Goal: Navigation & Orientation: Find specific page/section

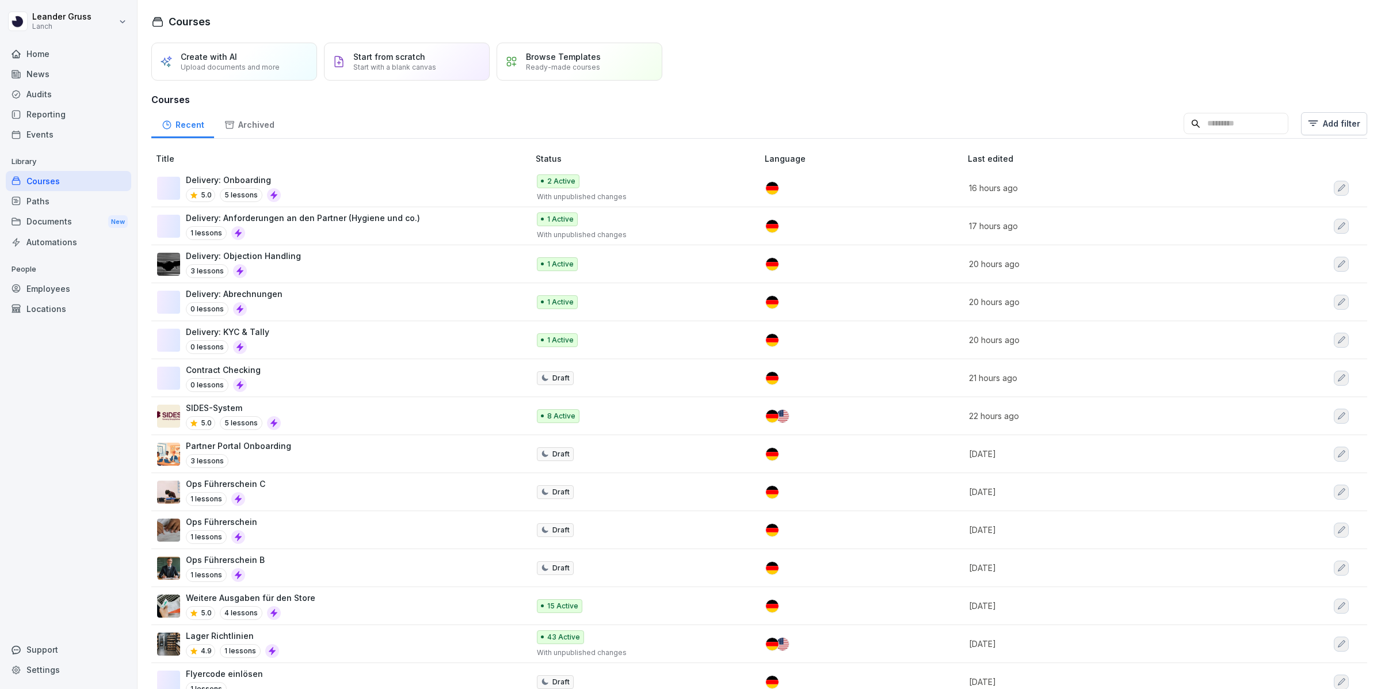
click at [80, 70] on div "News" at bounding box center [68, 74] width 125 height 20
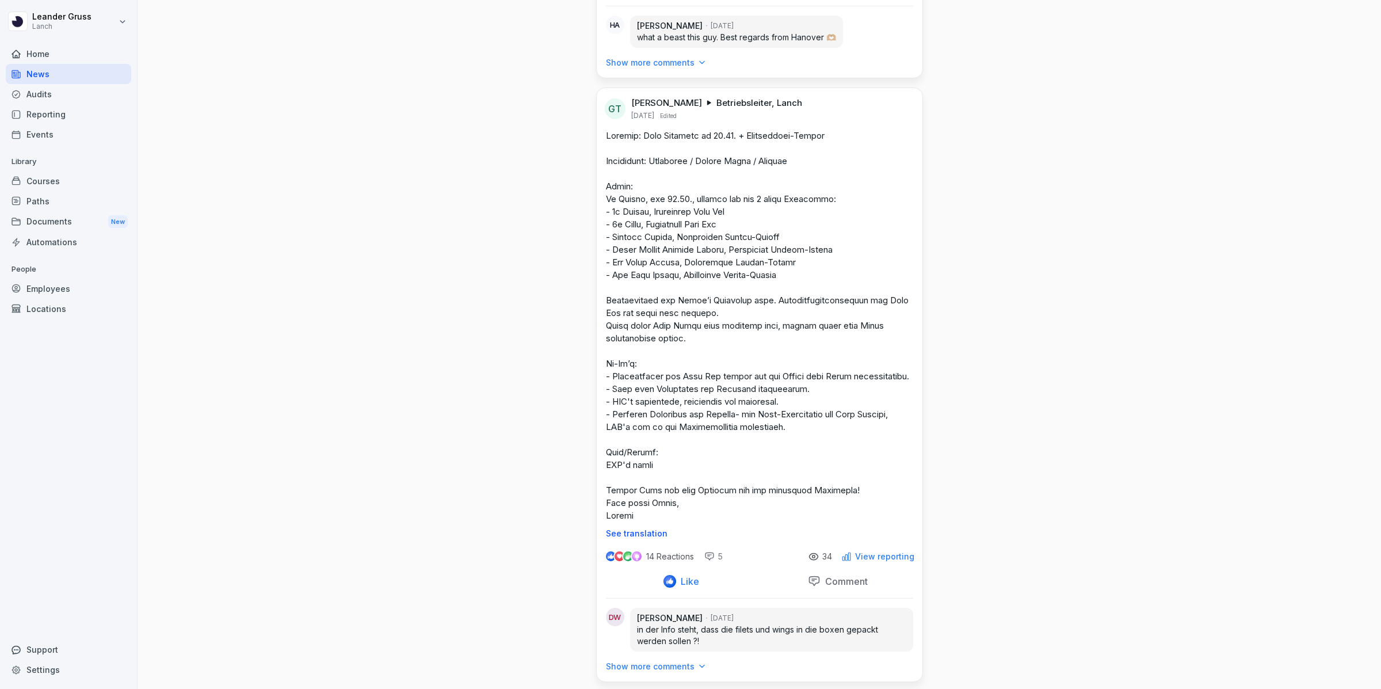
scroll to position [13983, 0]
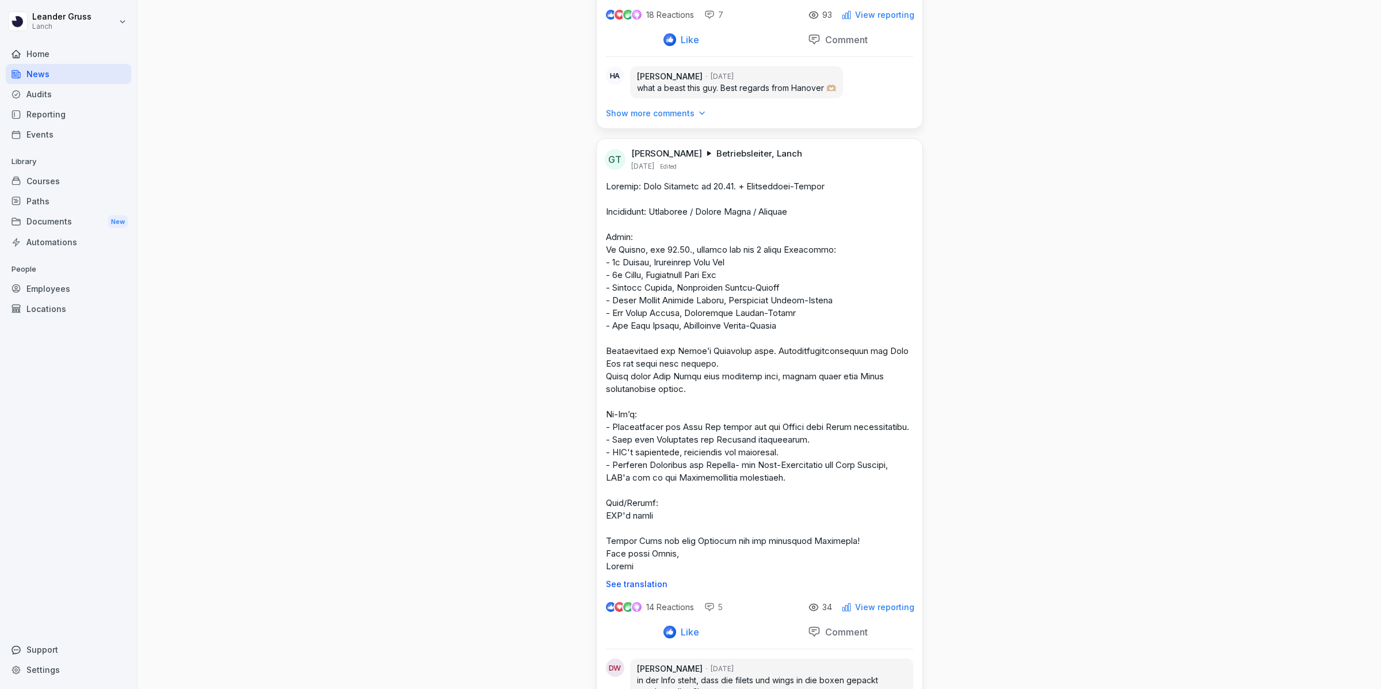
click at [72, 96] on div "Audits" at bounding box center [68, 94] width 125 height 20
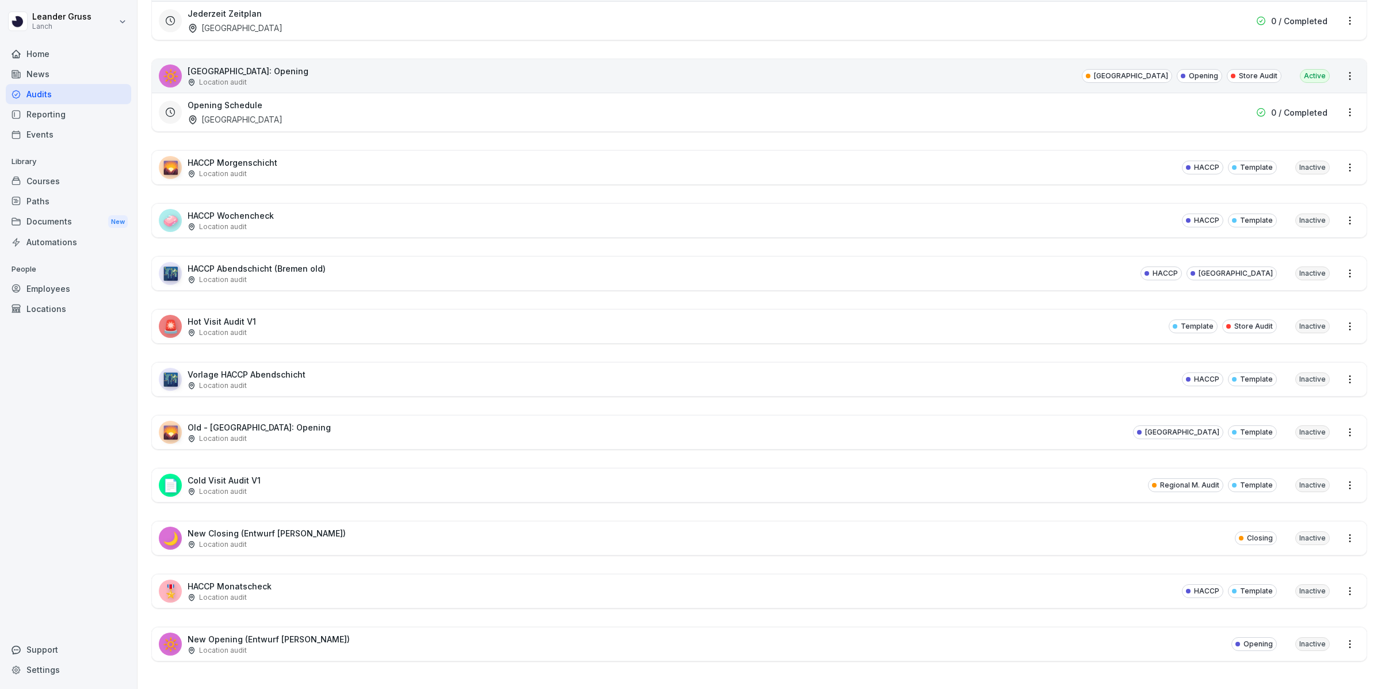
scroll to position [12, 0]
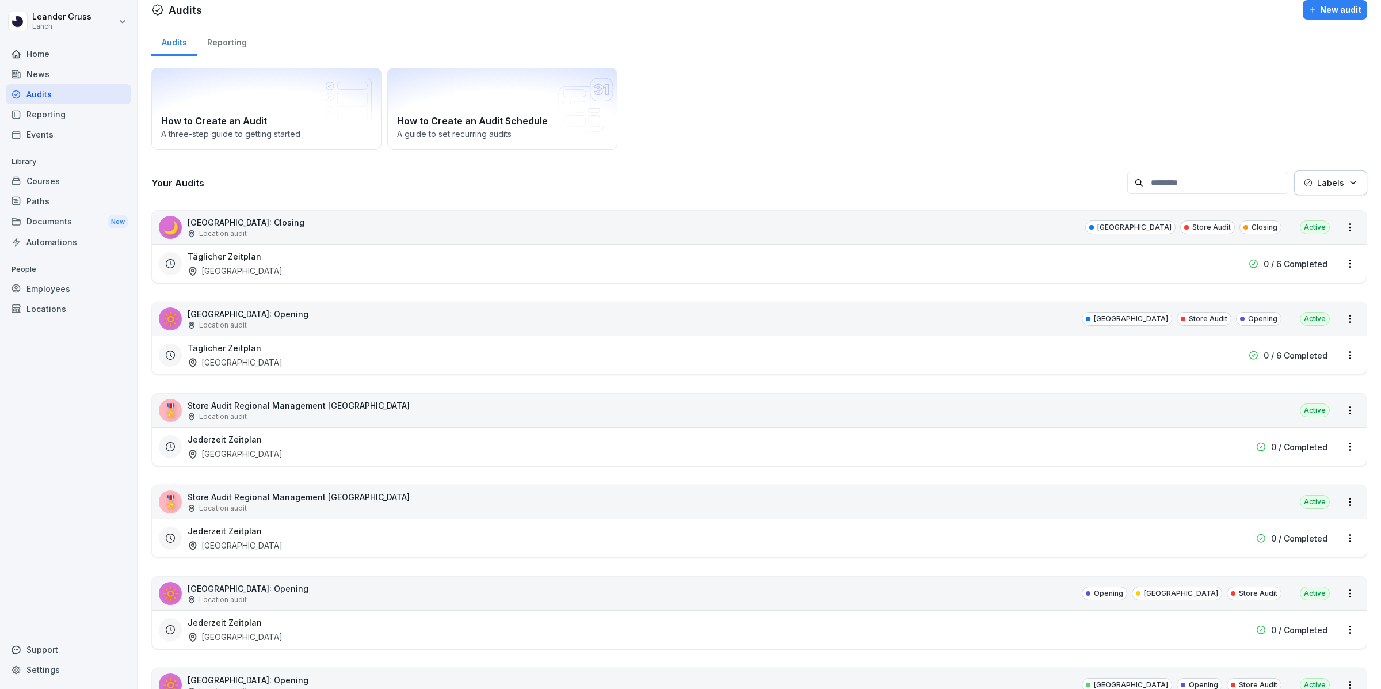
click at [60, 115] on div "Reporting" at bounding box center [68, 114] width 125 height 20
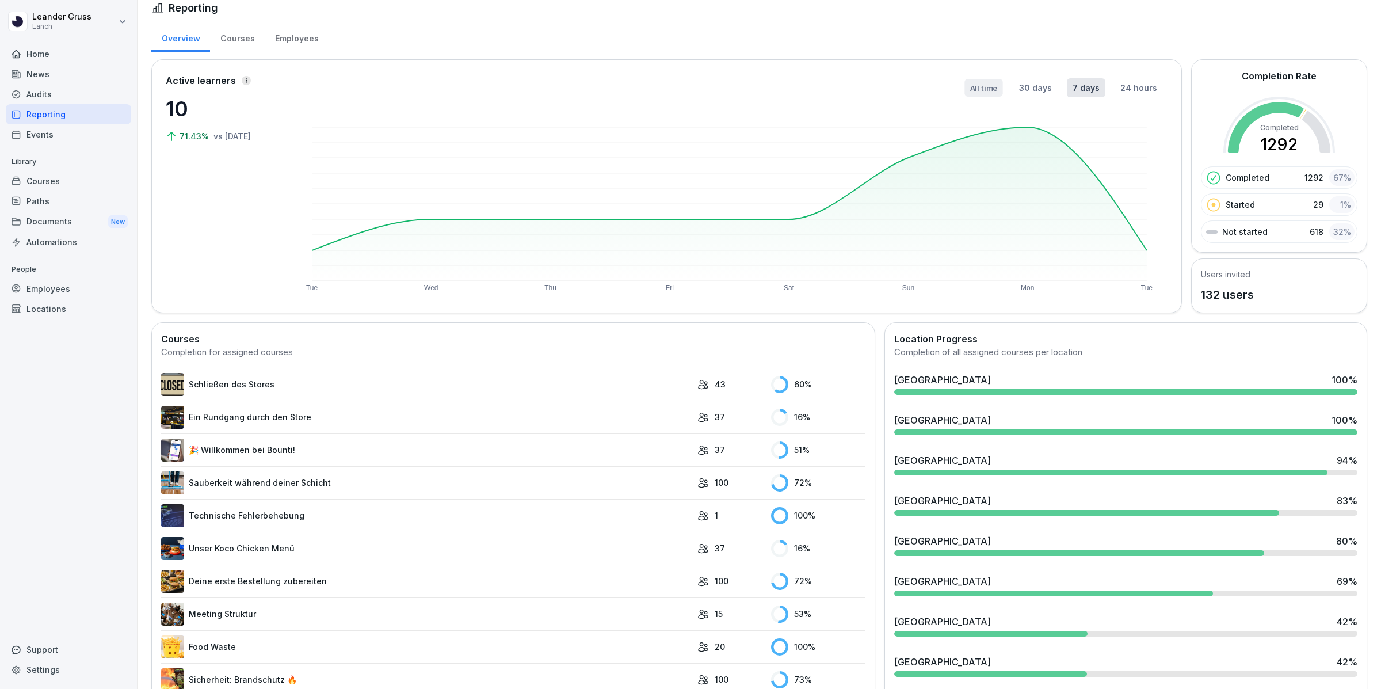
click at [990, 88] on button "All time" at bounding box center [984, 88] width 38 height 18
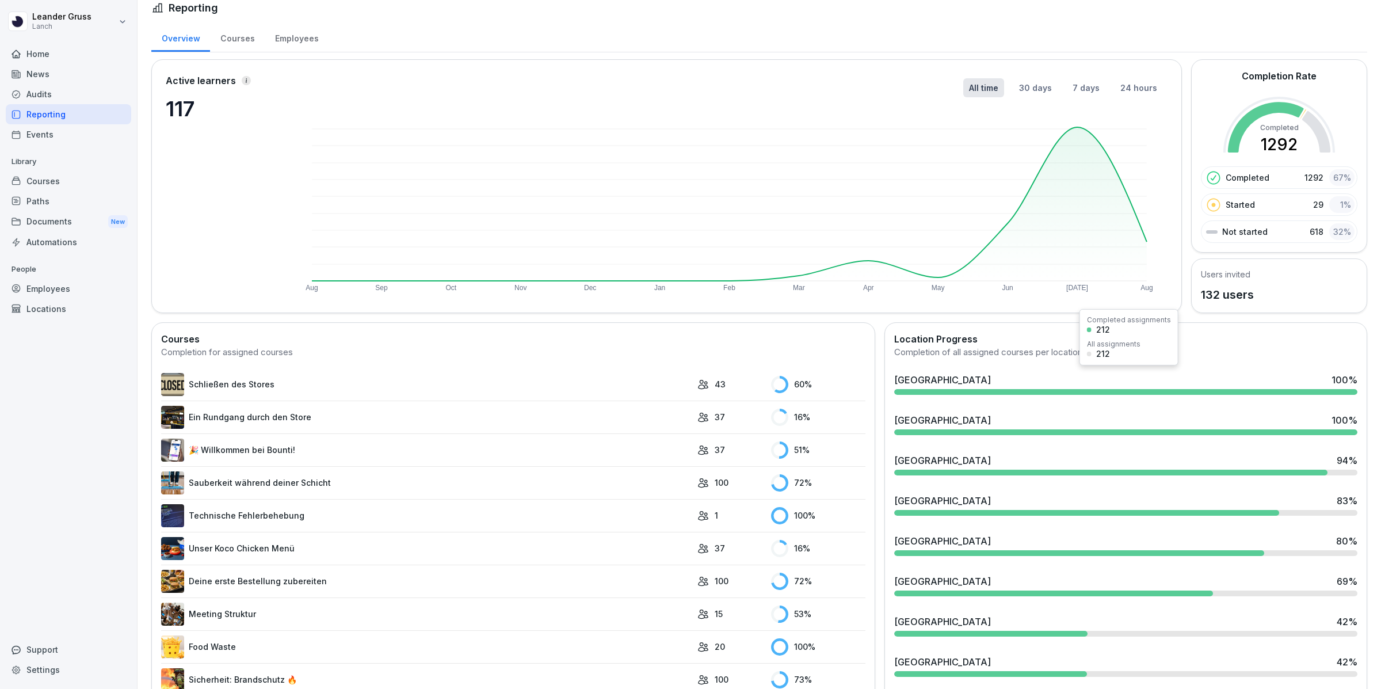
click at [1057, 379] on div "Frankfurt 100 %" at bounding box center [1125, 380] width 463 height 14
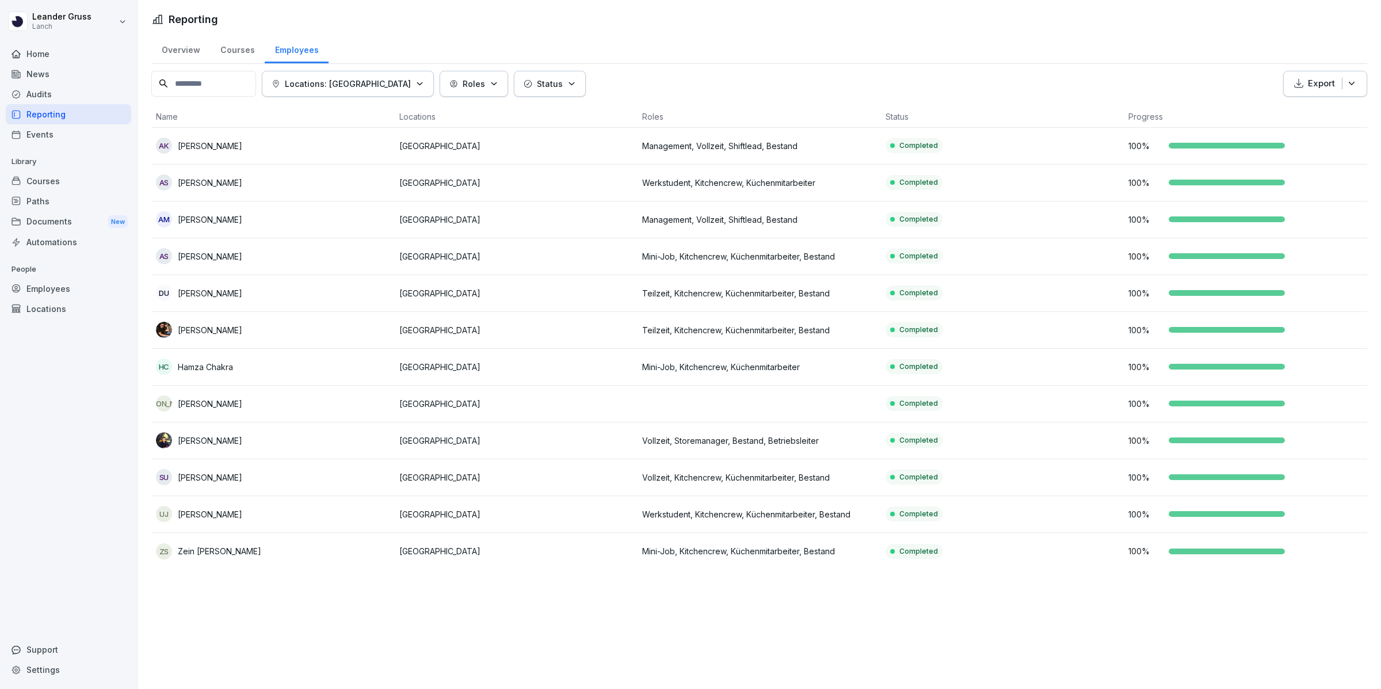
click at [78, 113] on div "Reporting" at bounding box center [68, 114] width 125 height 20
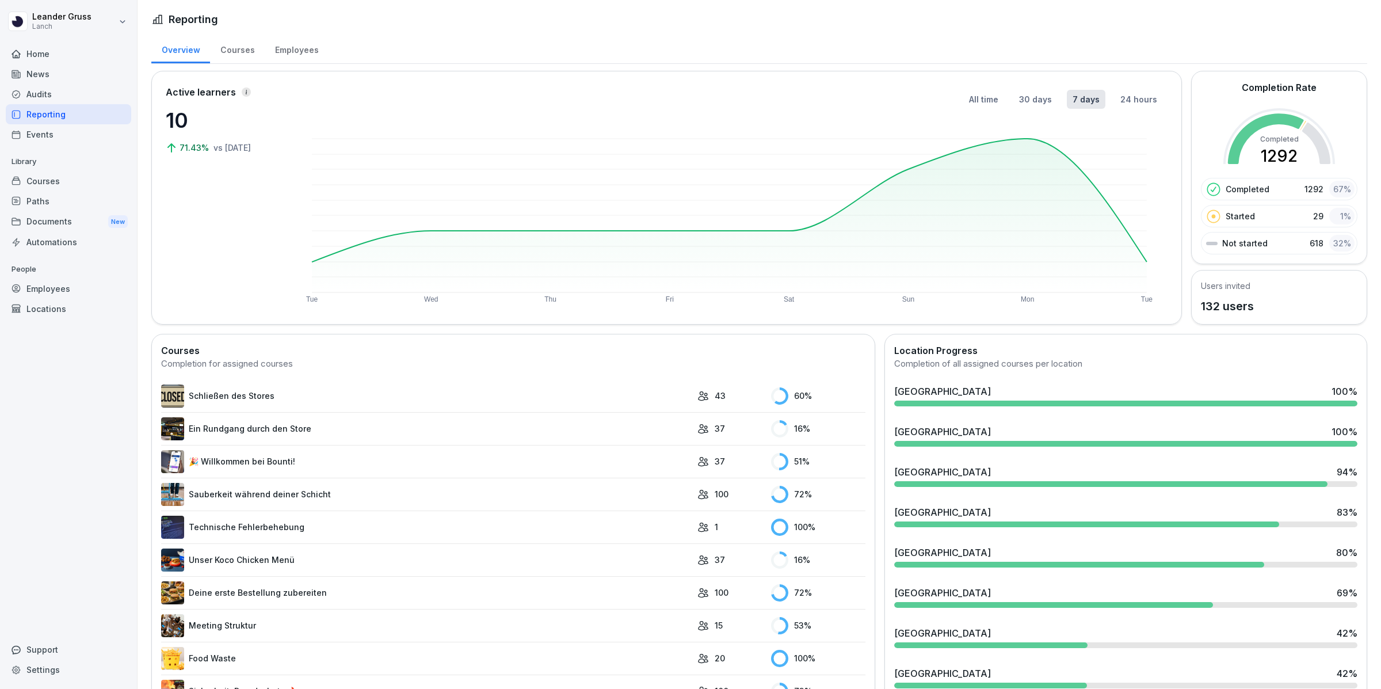
click at [237, 54] on div "Courses" at bounding box center [237, 48] width 55 height 29
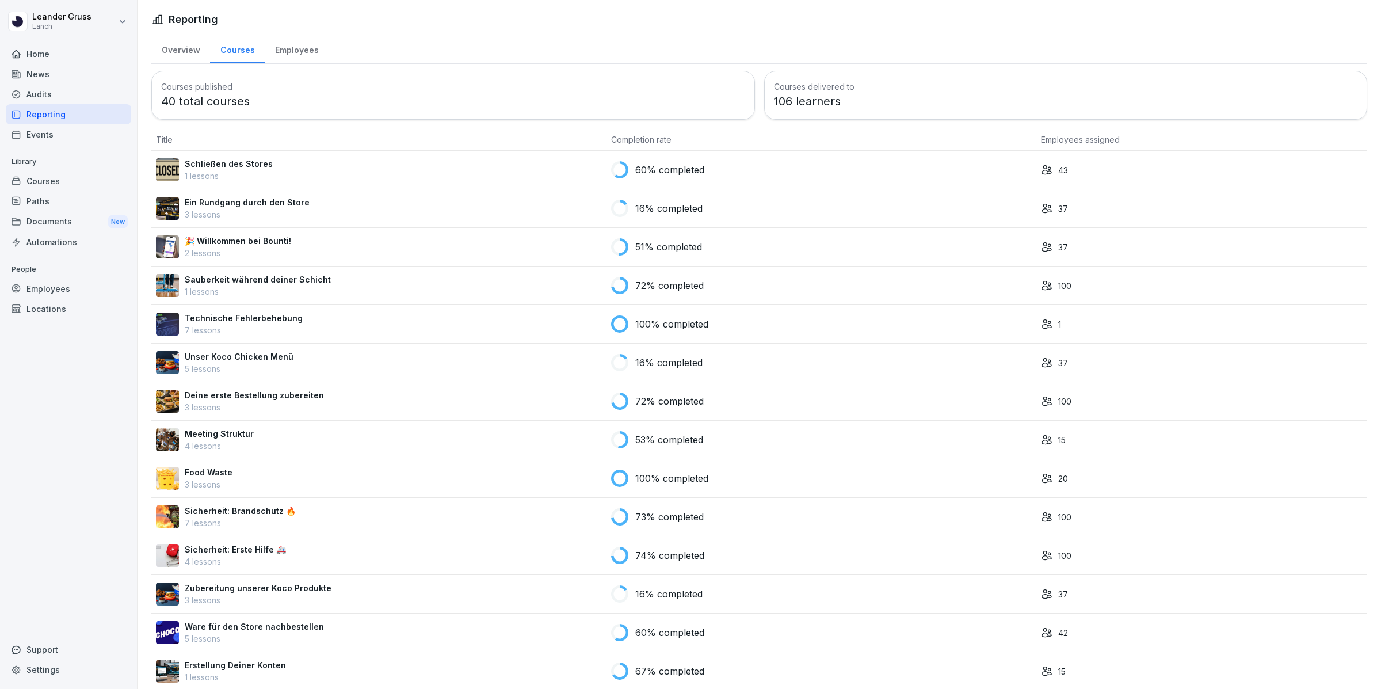
click at [292, 48] on div "Employees" at bounding box center [297, 48] width 64 height 29
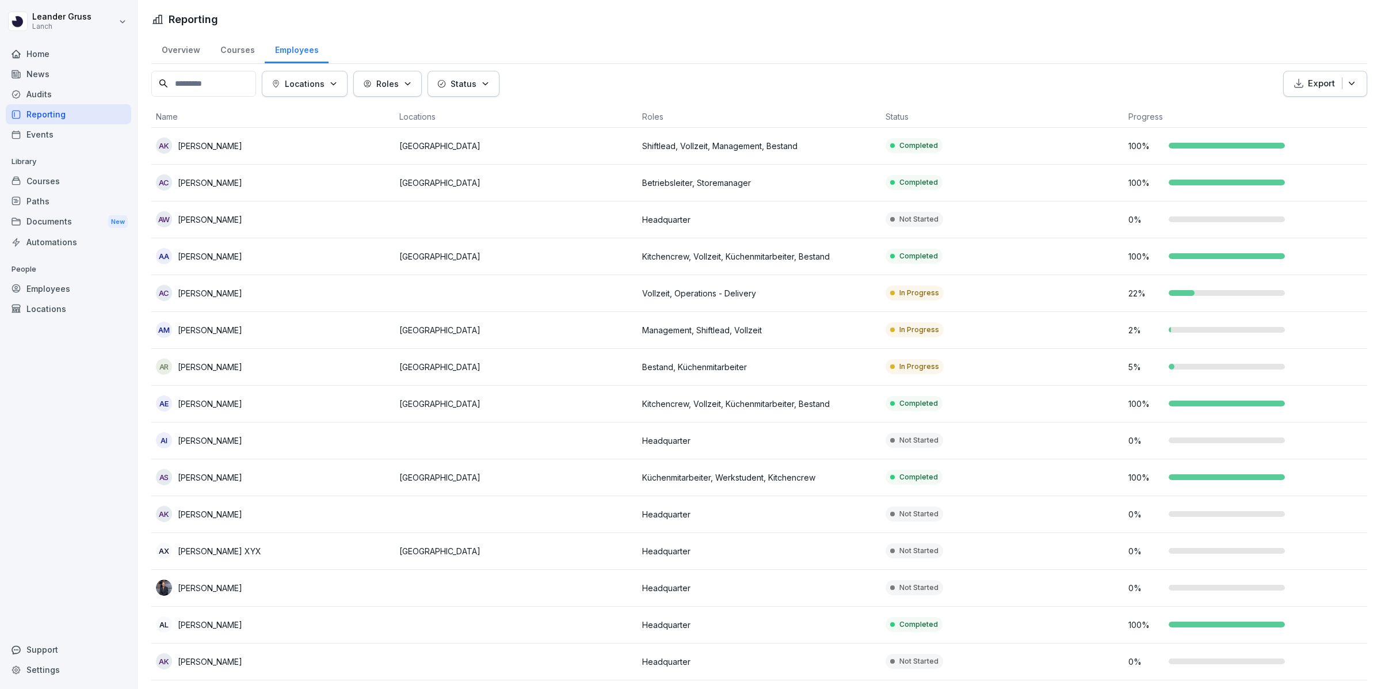
click at [249, 169] on td "AC [PERSON_NAME]" at bounding box center [272, 183] width 243 height 37
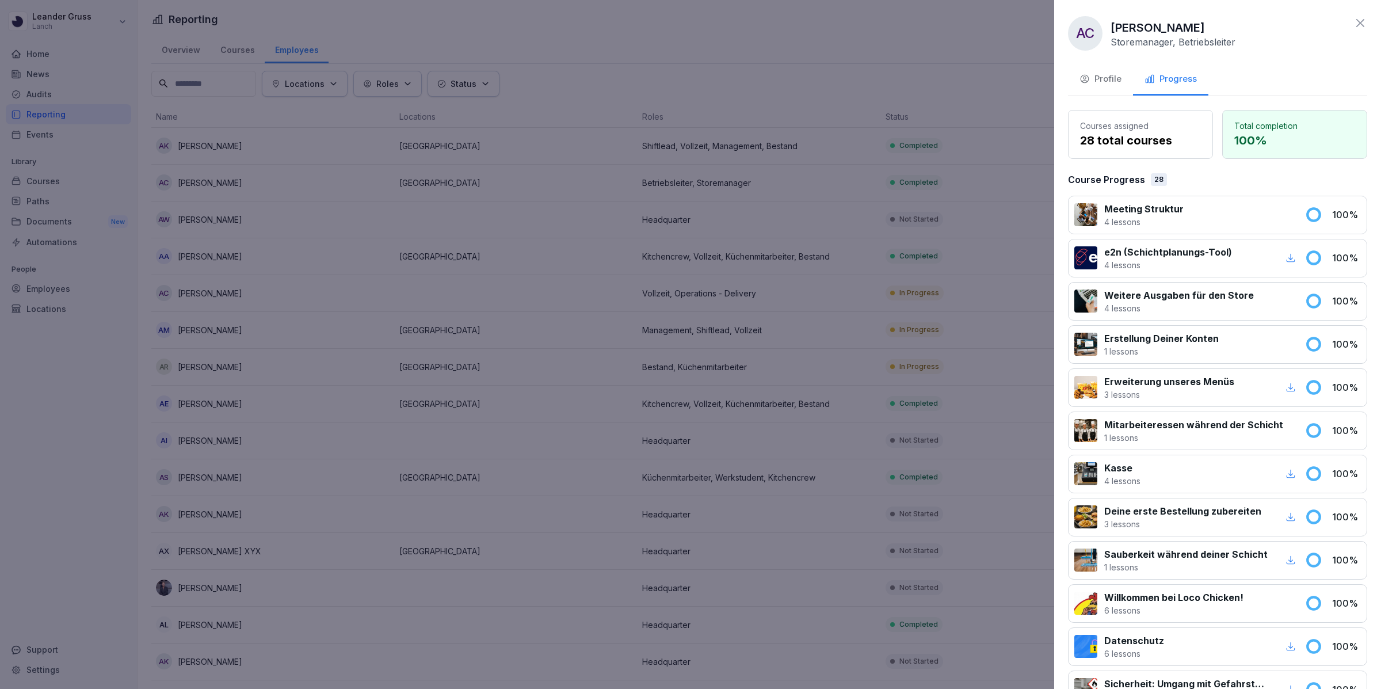
click at [1113, 75] on div "Profile" at bounding box center [1101, 79] width 42 height 13
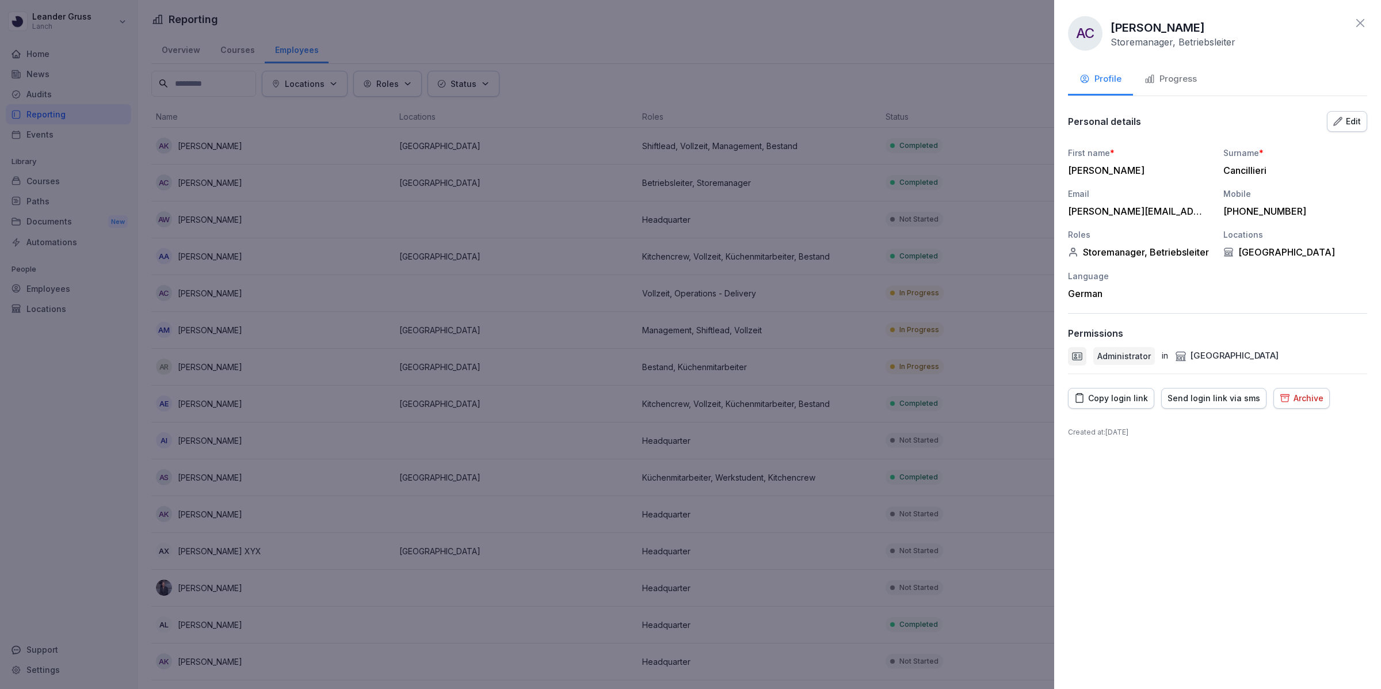
click at [992, 207] on div at bounding box center [690, 344] width 1381 height 689
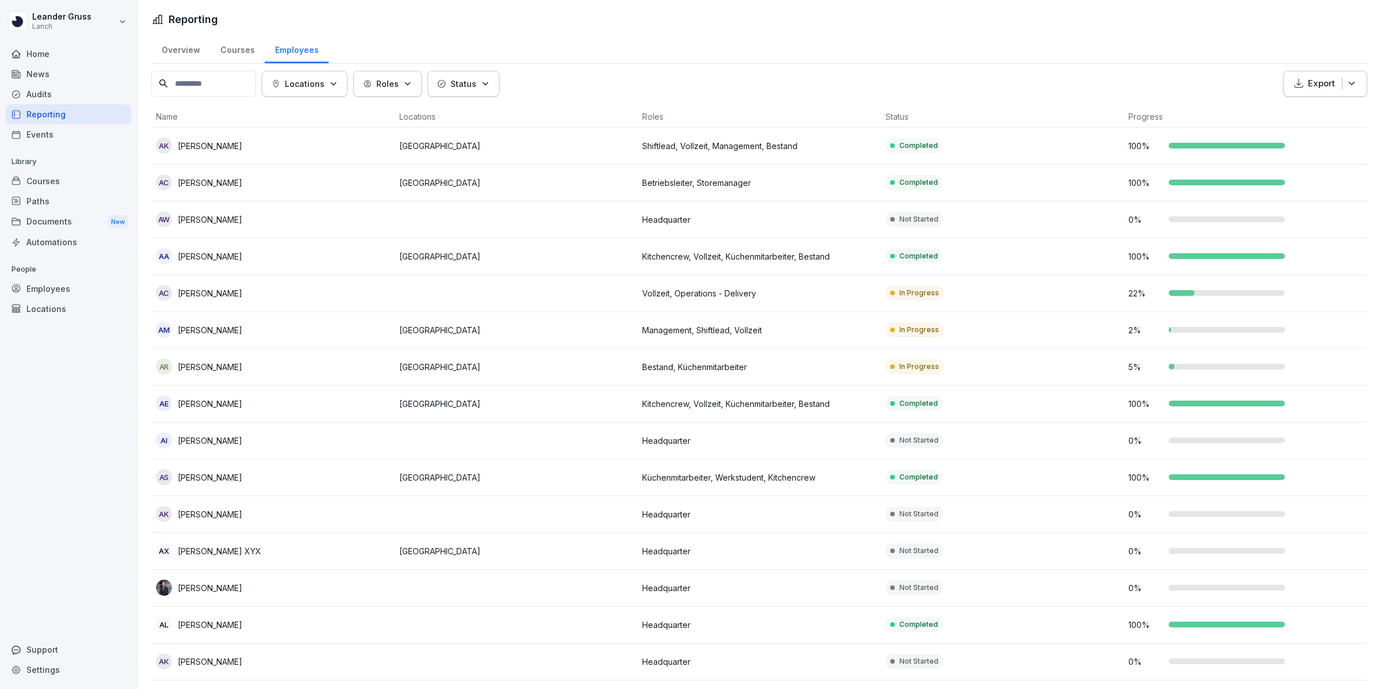
click at [83, 96] on div "Audits" at bounding box center [68, 94] width 125 height 20
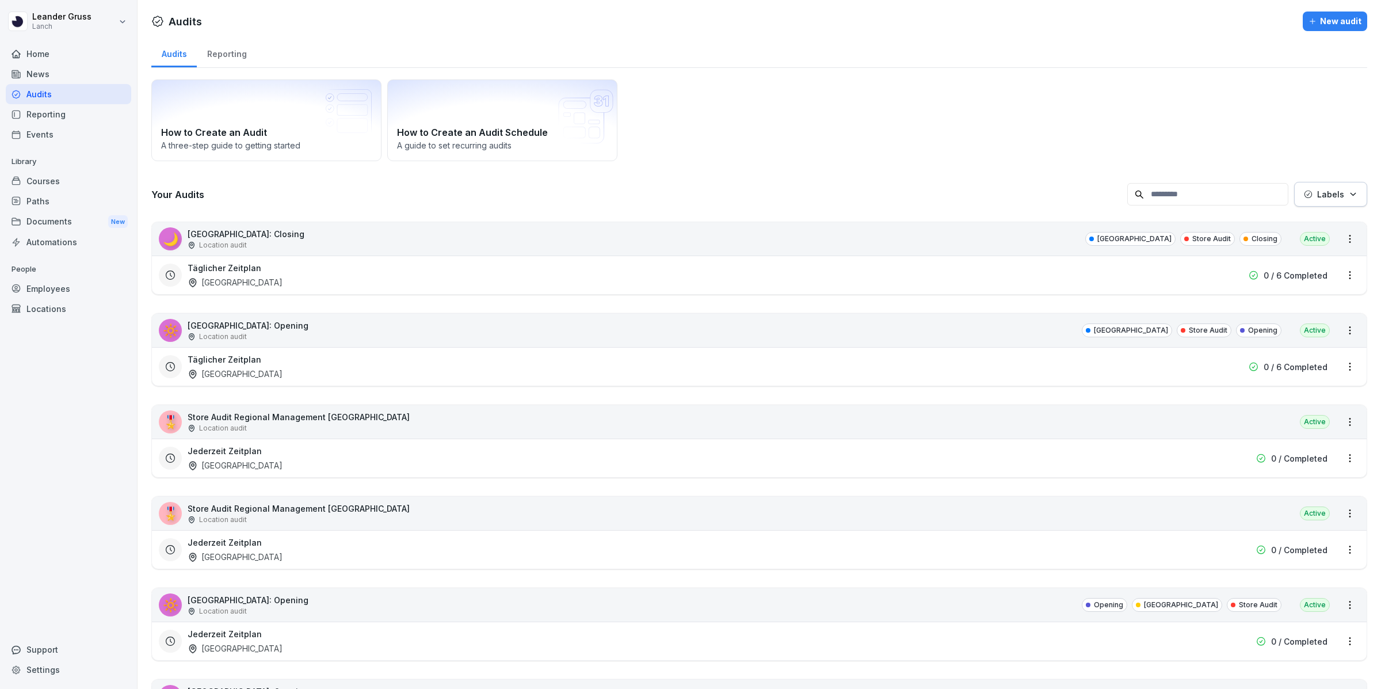
click at [228, 56] on div "Reporting" at bounding box center [227, 52] width 60 height 29
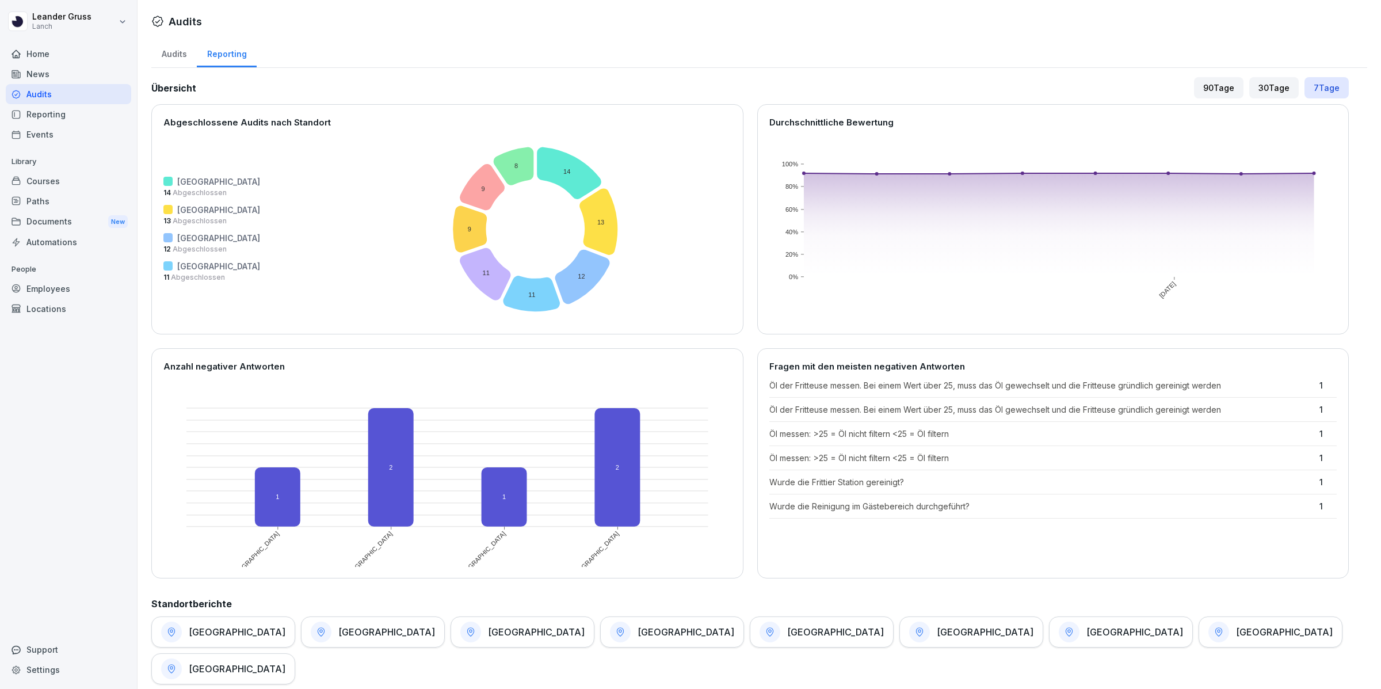
click at [76, 199] on div "Paths" at bounding box center [68, 201] width 125 height 20
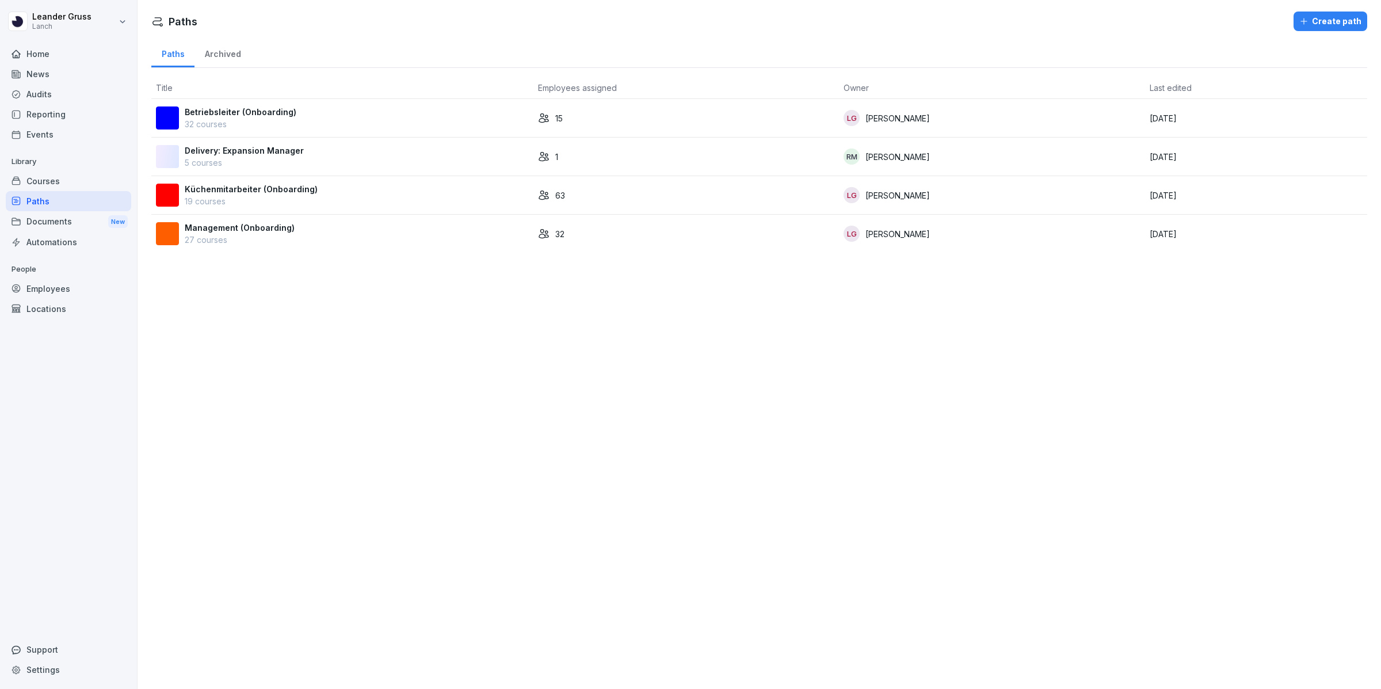
click at [241, 112] on p "Betriebsleiter (Onboarding)" at bounding box center [241, 112] width 112 height 12
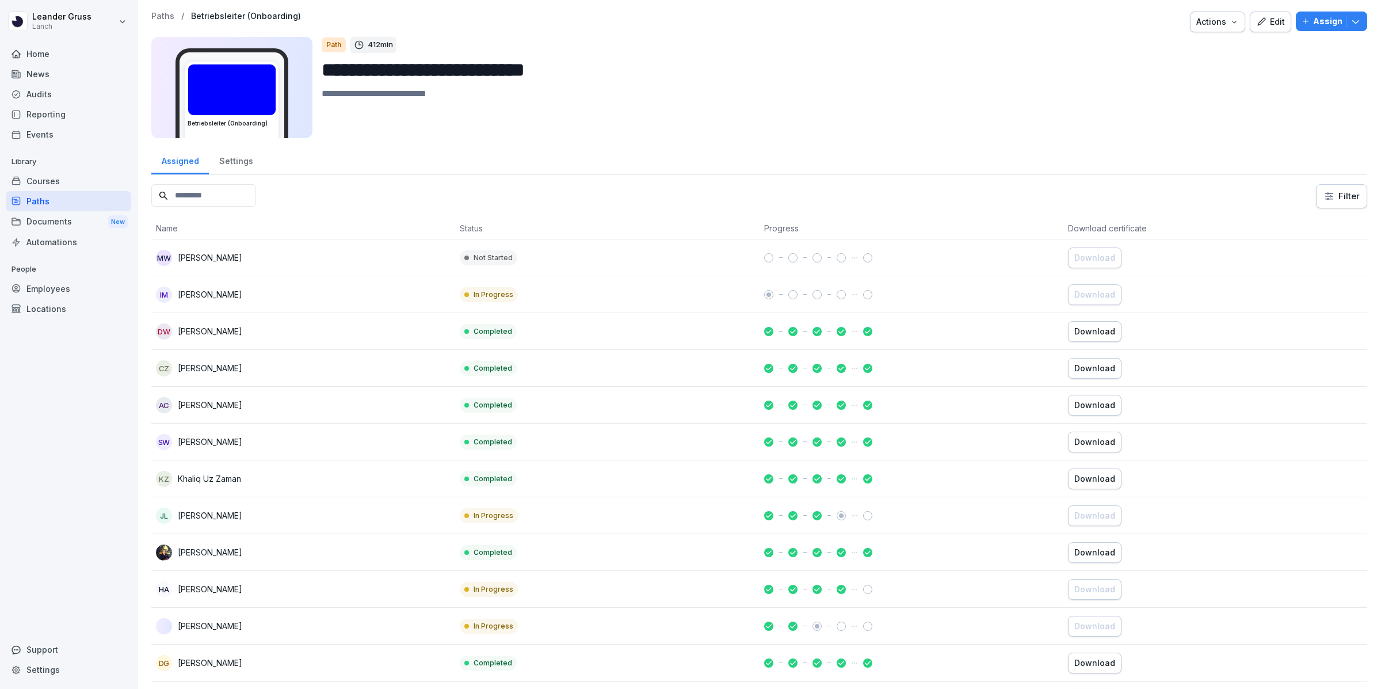
click at [1274, 17] on div "Edit" at bounding box center [1270, 22] width 29 height 13
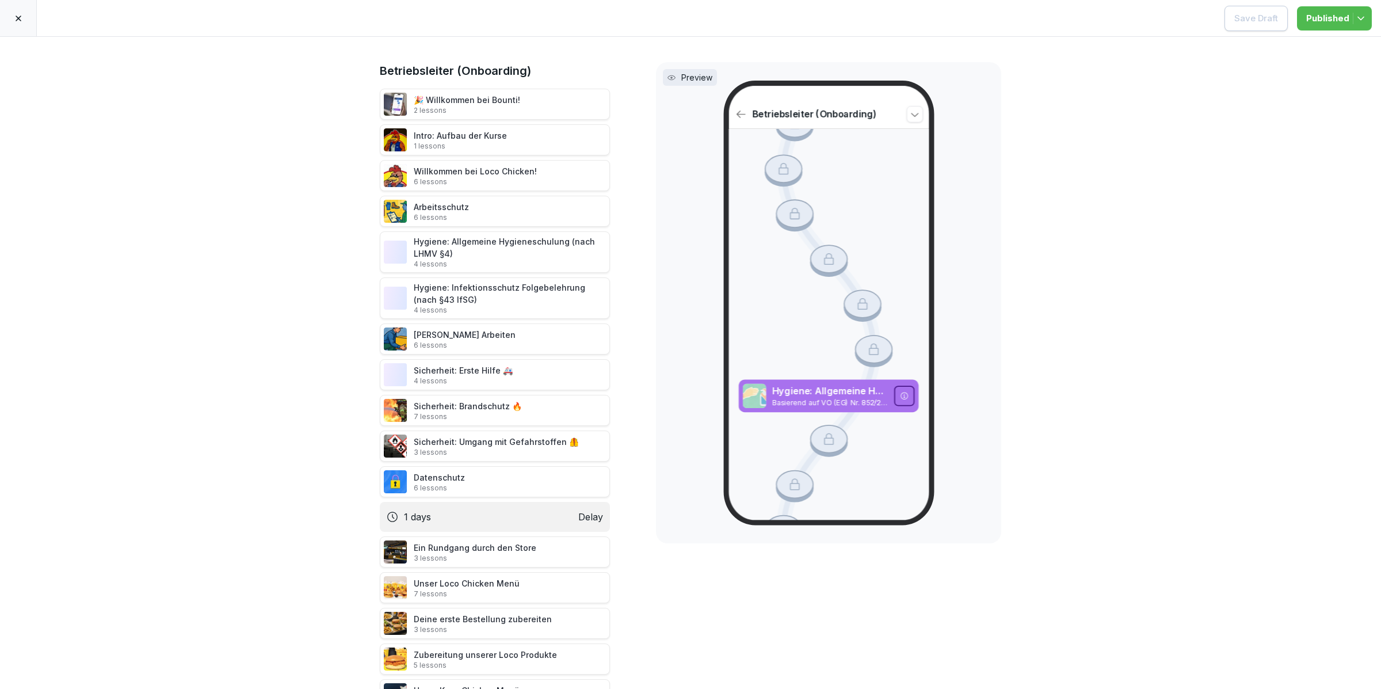
scroll to position [708, 0]
click at [12, 29] on div at bounding box center [18, 18] width 37 height 36
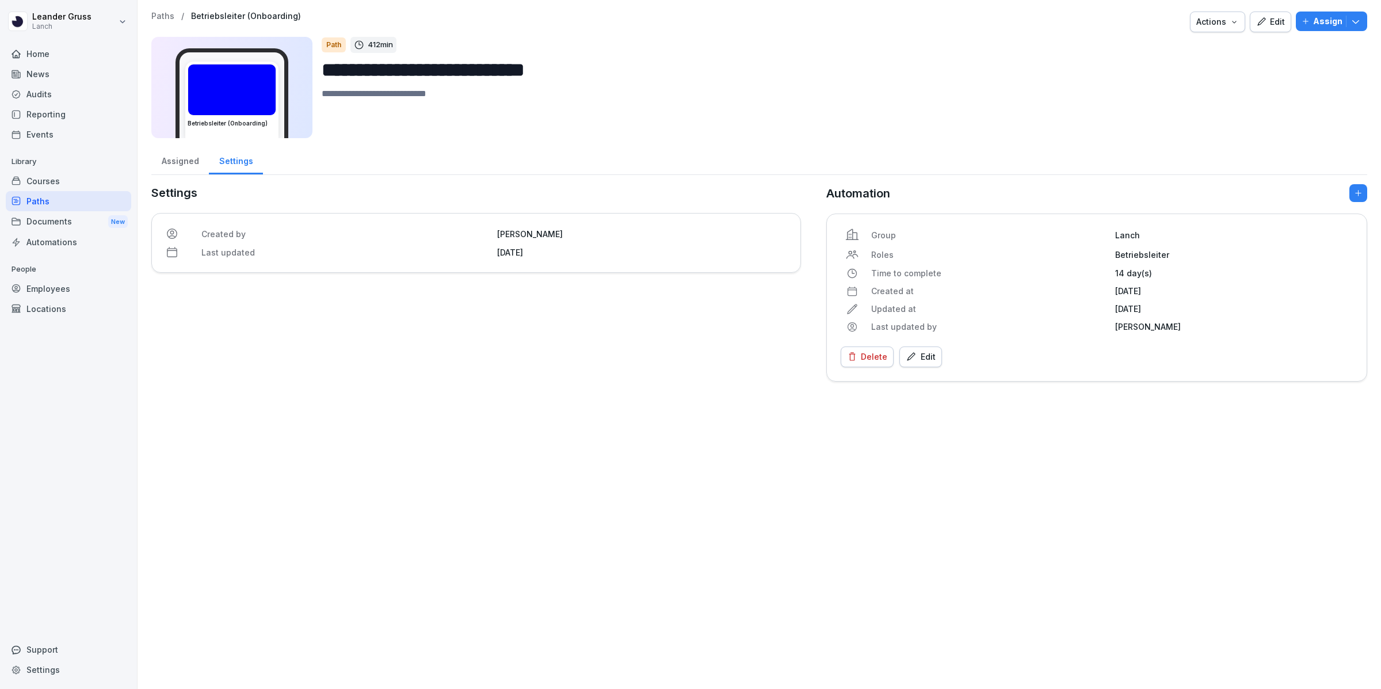
click at [70, 249] on div "Automations" at bounding box center [68, 242] width 125 height 20
